Goal: Use online tool/utility: Utilize a website feature to perform a specific function

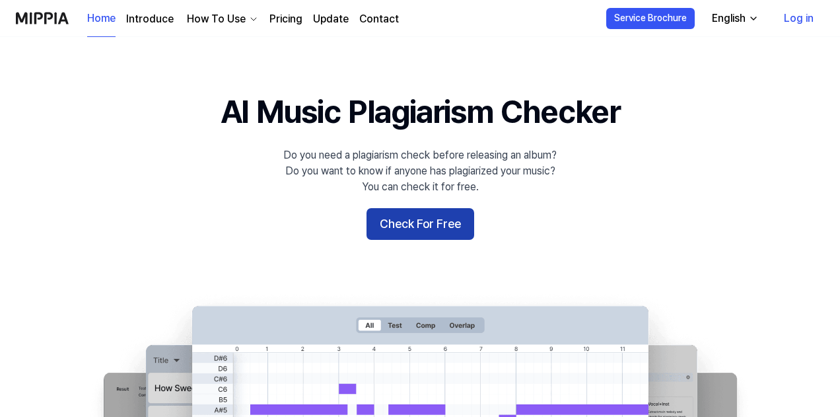
click at [410, 234] on button "Check For Free" at bounding box center [420, 224] width 108 height 32
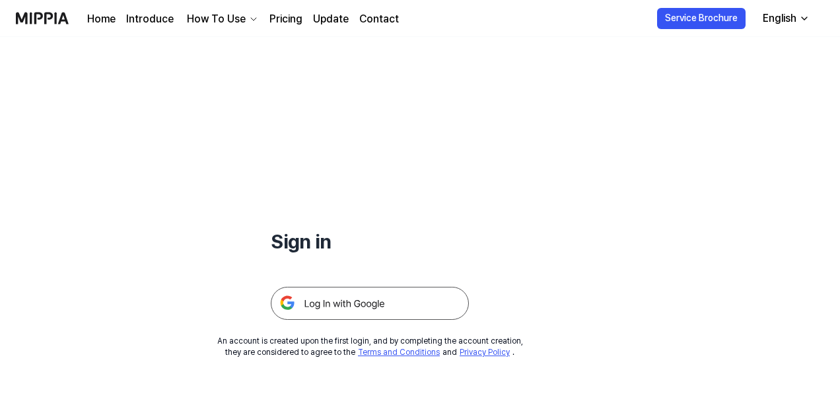
click at [353, 300] on img at bounding box center [370, 303] width 198 height 33
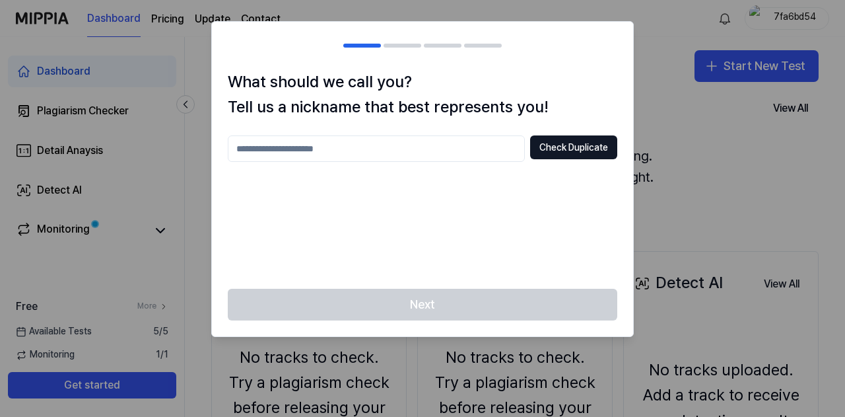
click at [335, 150] on input "text" at bounding box center [376, 148] width 297 height 26
type input "*"
type input "****"
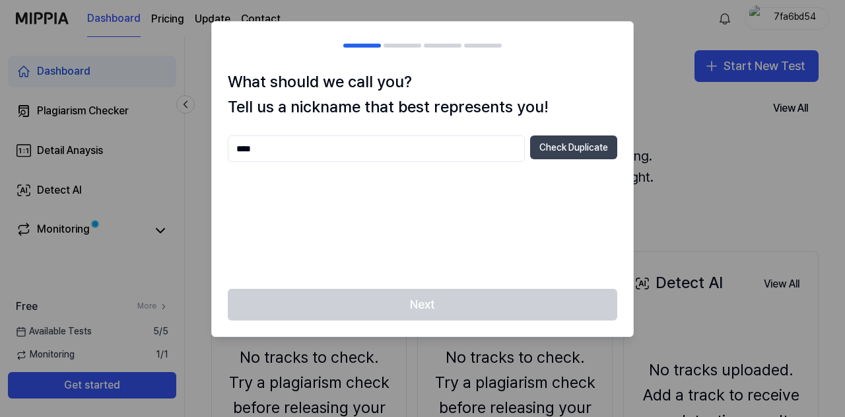
click at [569, 152] on button "Check Duplicate" at bounding box center [573, 147] width 87 height 24
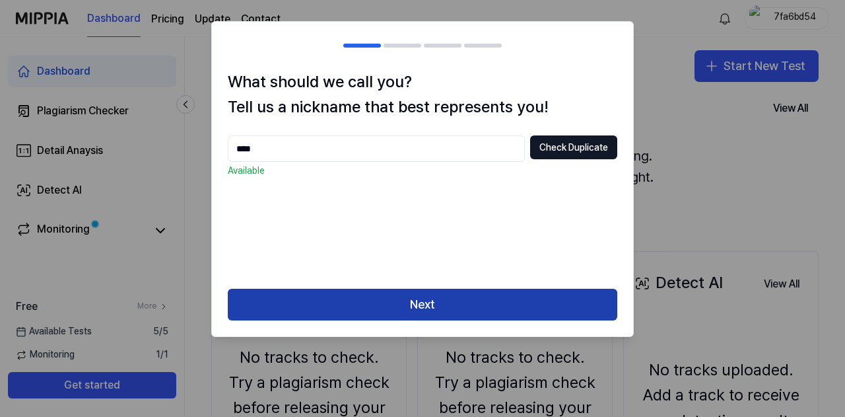
click at [376, 306] on button "Next" at bounding box center [423, 305] width 390 height 32
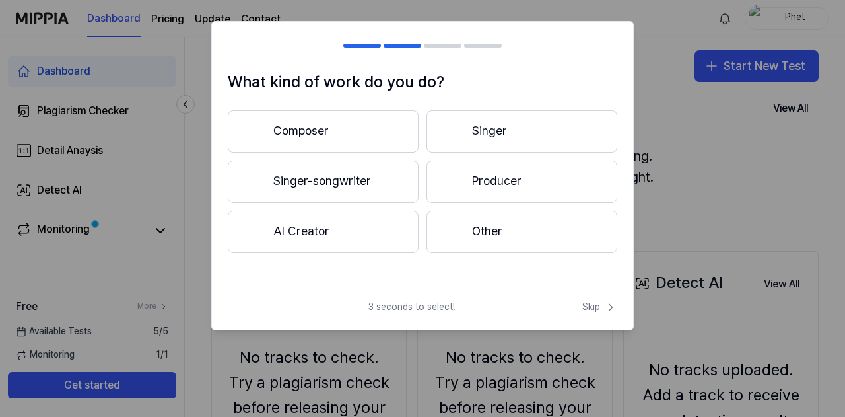
click at [368, 188] on button "Singer-songwriter" at bounding box center [323, 181] width 191 height 42
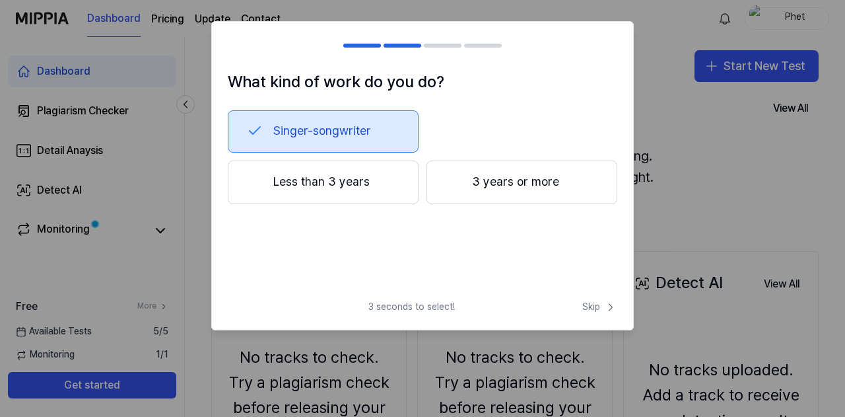
click at [367, 180] on button "Less than 3 years" at bounding box center [323, 182] width 191 height 44
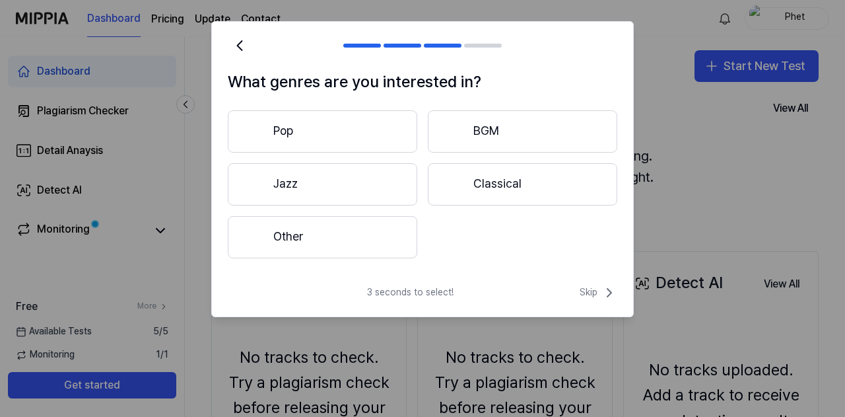
click at [383, 124] on button "Pop" at bounding box center [323, 131] width 190 height 42
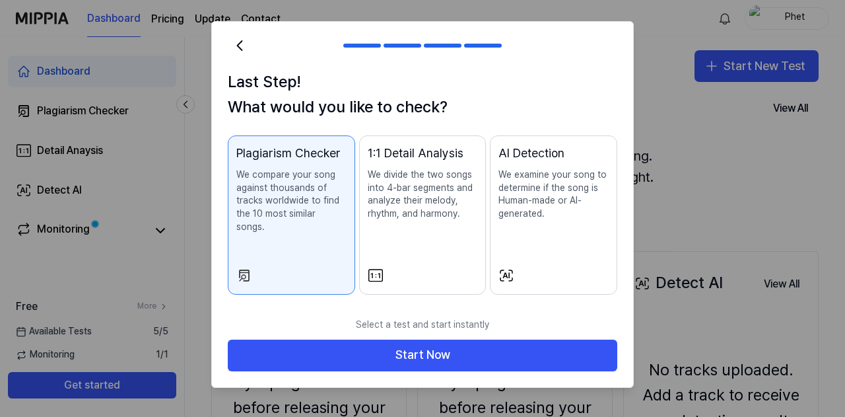
click at [550, 215] on p "We examine your song to determine if the song is Human-made or AI-generated." at bounding box center [554, 194] width 110 height 52
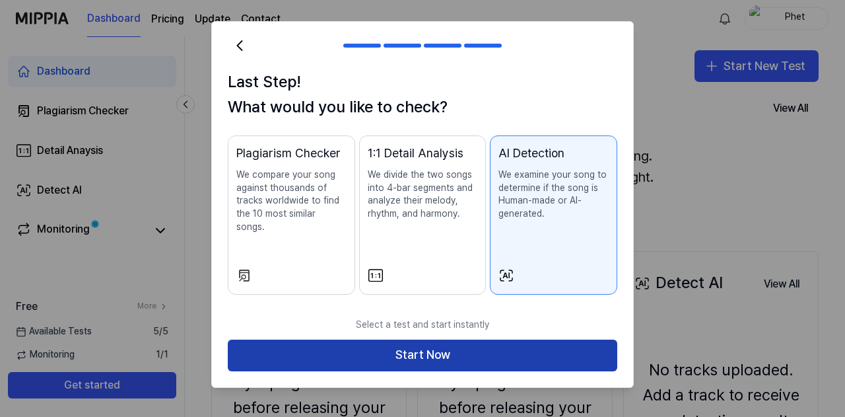
click at [463, 345] on button "Start Now" at bounding box center [423, 355] width 390 height 32
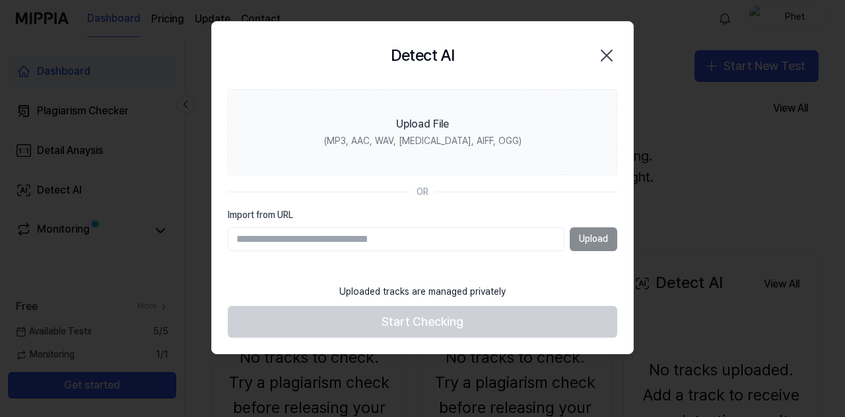
click at [607, 49] on icon "button" at bounding box center [606, 55] width 21 height 21
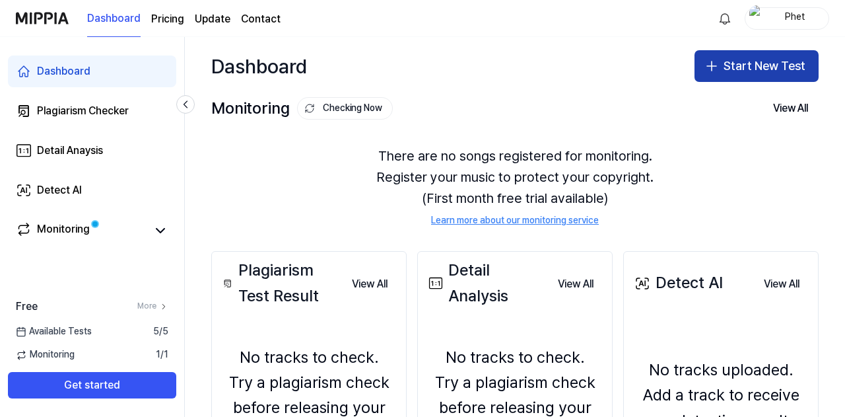
click at [709, 70] on icon "button" at bounding box center [712, 66] width 16 height 16
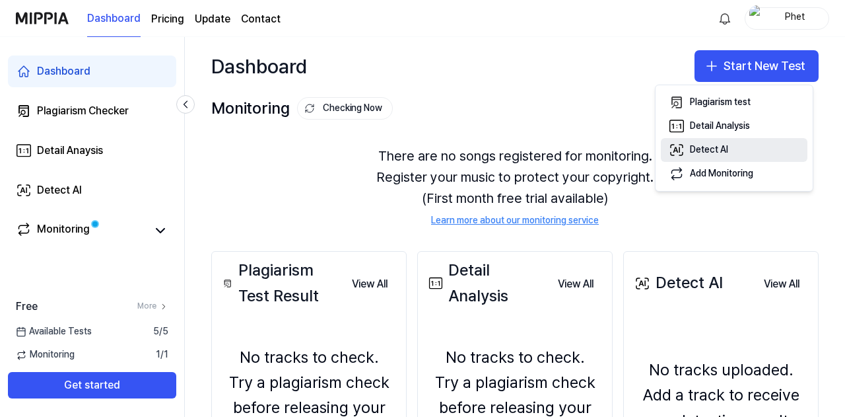
click at [702, 147] on div "Detect AI" at bounding box center [709, 149] width 38 height 13
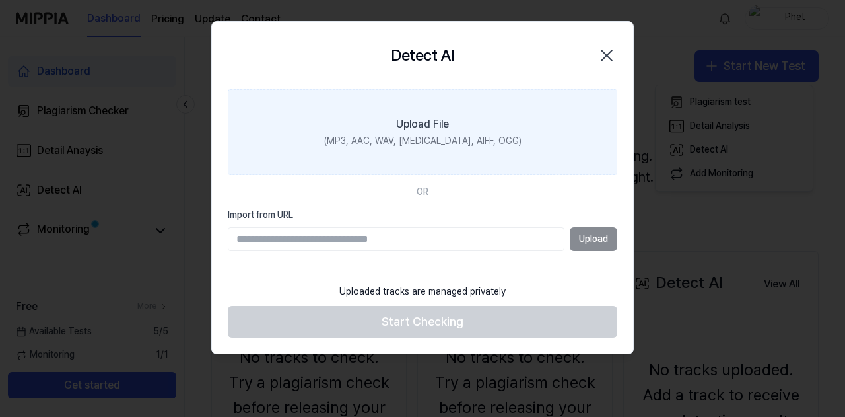
click at [357, 145] on div "(MP3, AAC, WAV, FLAC, AIFF, OGG)" at bounding box center [422, 141] width 197 height 13
click at [0, 0] on input "Upload File (MP3, AAC, WAV, FLAC, AIFF, OGG)" at bounding box center [0, 0] width 0 height 0
click at [524, 125] on label "Upload File (MP3, AAC, WAV, FLAC, AIFF, OGG)" at bounding box center [423, 132] width 390 height 86
click at [0, 0] on input "Upload File (MP3, AAC, WAV, FLAC, AIFF, OGG)" at bounding box center [0, 0] width 0 height 0
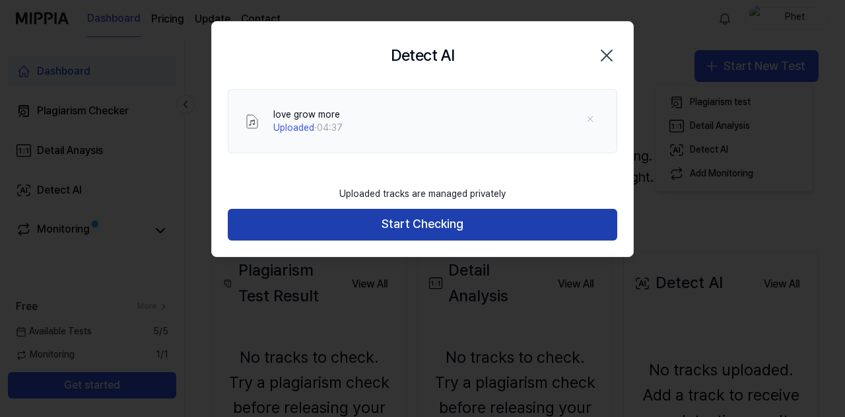
click at [394, 225] on button "Start Checking" at bounding box center [423, 225] width 390 height 32
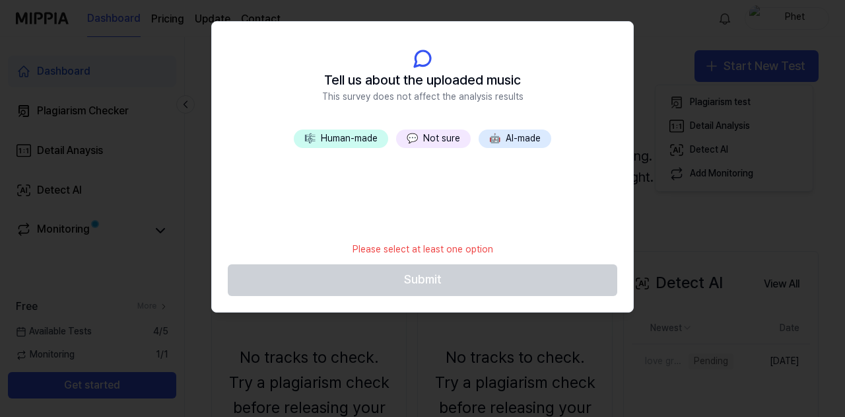
click at [427, 138] on button "💬 Not sure" at bounding box center [433, 138] width 75 height 18
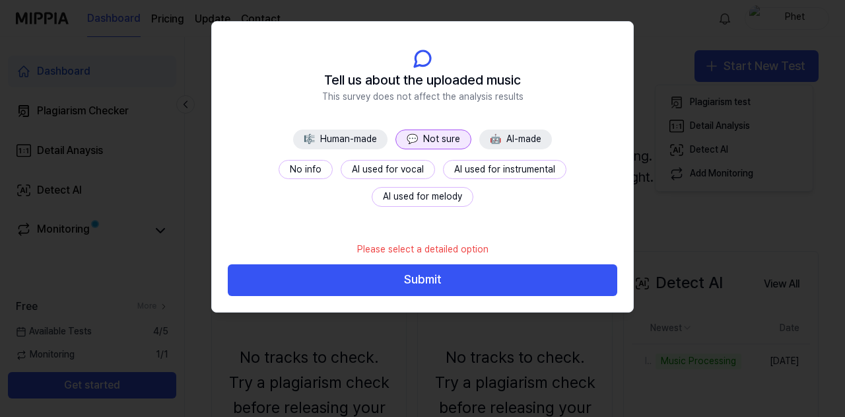
click at [239, 158] on div "🎼 Human-made 💬 Not sure 🤖 AI-made No info AI used for vocal AI used for instrum…" at bounding box center [422, 182] width 421 height 106
click at [279, 175] on button "No info" at bounding box center [306, 170] width 54 height 20
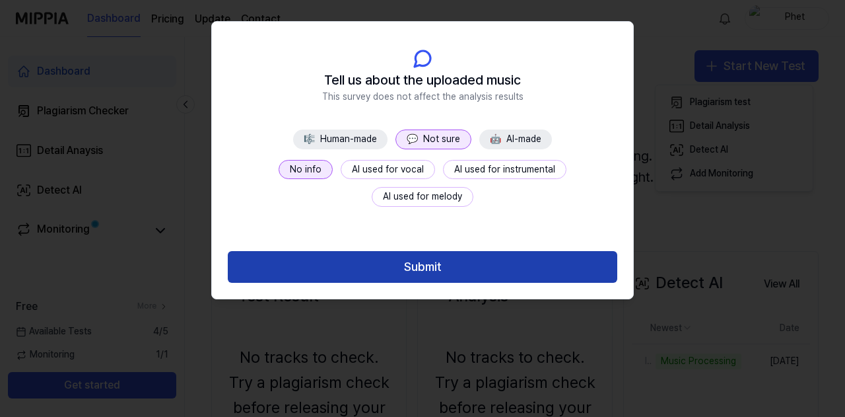
click at [401, 263] on button "Submit" at bounding box center [423, 267] width 390 height 32
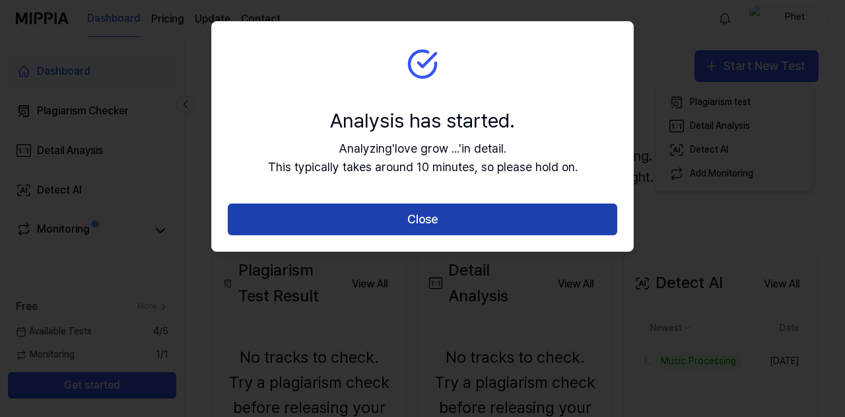
click at [435, 220] on button "Close" at bounding box center [423, 219] width 390 height 32
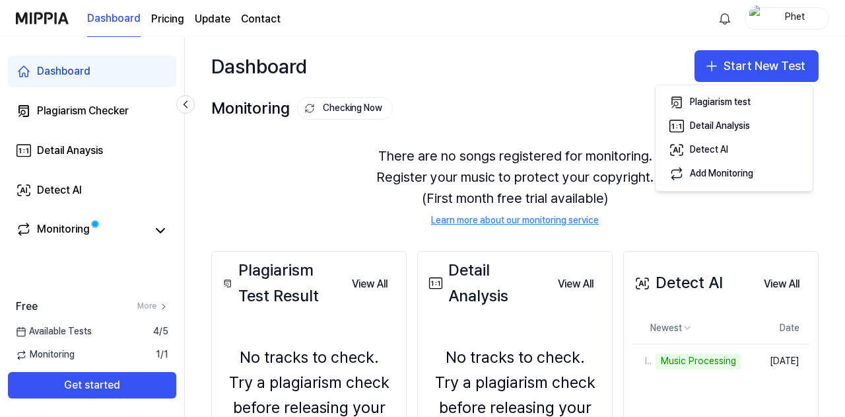
click at [316, 151] on div "There are no songs registered for monitoring. Register your music to protect yo…" at bounding box center [515, 186] width 608 height 114
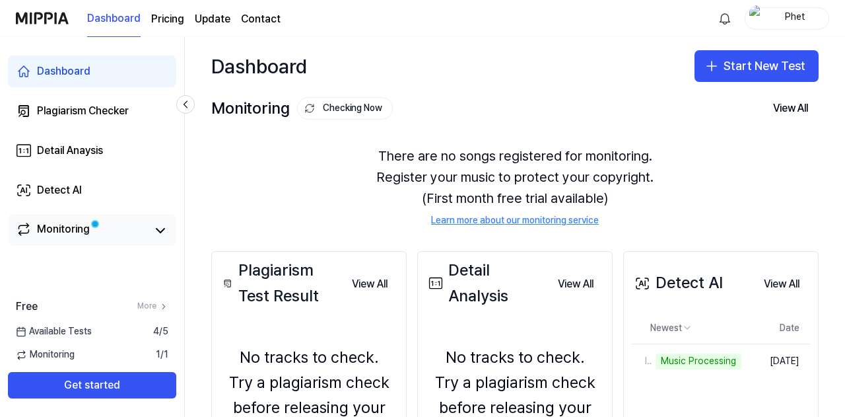
click at [90, 232] on link "Monitoring" at bounding box center [81, 230] width 131 height 18
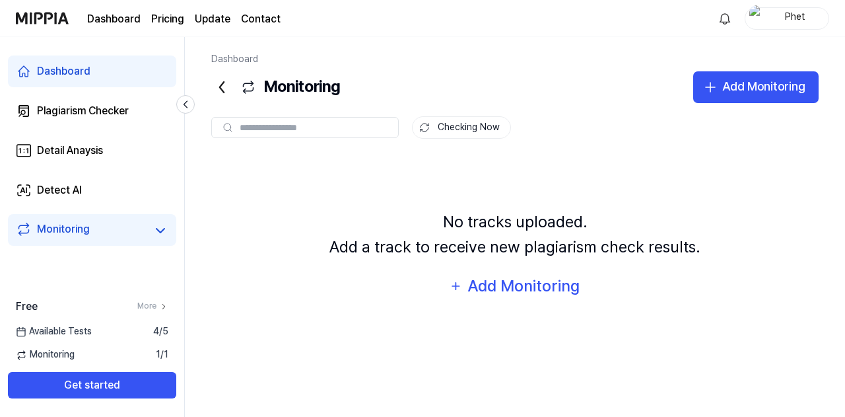
click at [302, 192] on div "No tracks uploaded. Add a track to receive new plagiarism check results. Add Mo…" at bounding box center [515, 256] width 608 height 200
click at [81, 187] on div "Detect AI" at bounding box center [59, 190] width 45 height 16
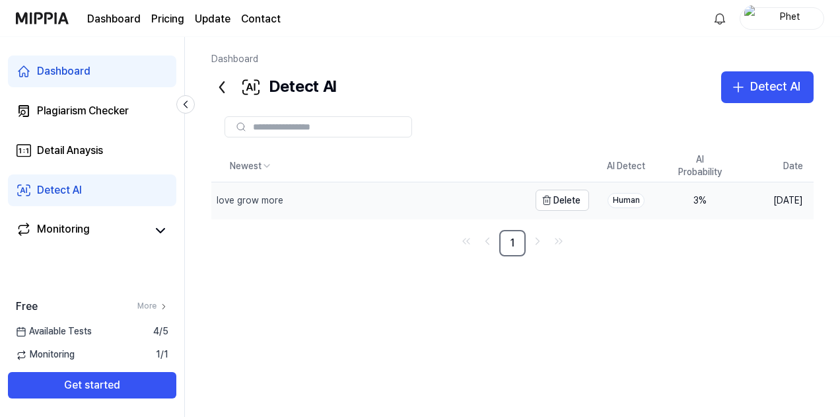
click at [267, 203] on div "love grow more" at bounding box center [250, 200] width 67 height 13
